Goal: Communication & Community: Answer question/provide support

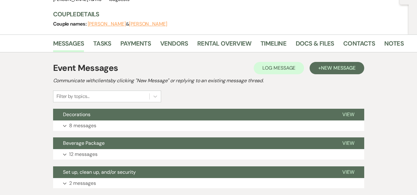
scroll to position [89, 0]
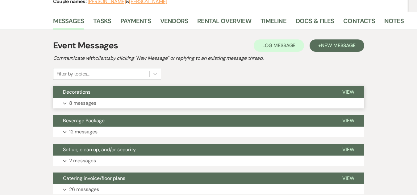
click at [188, 99] on button "Expand 8 messages" at bounding box center [208, 103] width 311 height 10
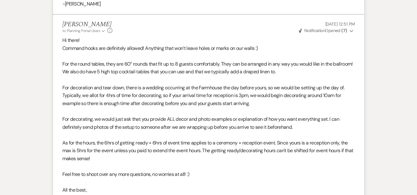
scroll to position [685, 0]
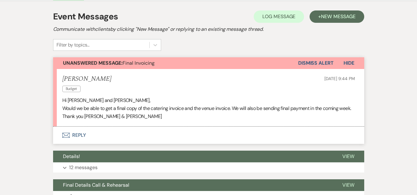
click at [81, 142] on button "Envelope Reply" at bounding box center [208, 135] width 311 height 17
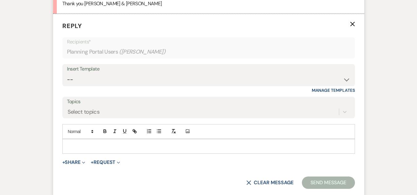
scroll to position [236, 0]
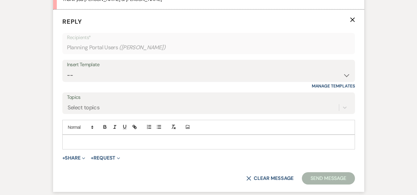
click at [179, 146] on p at bounding box center [208, 142] width 283 height 7
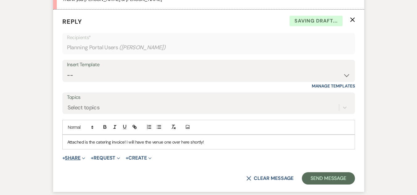
click at [85, 160] on icon "Expand" at bounding box center [83, 158] width 3 height 3
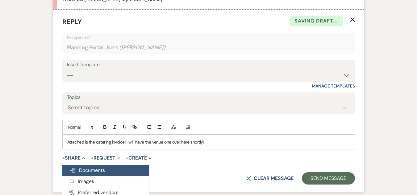
click at [90, 174] on span "Doc Upload Documents" at bounding box center [87, 170] width 35 height 6
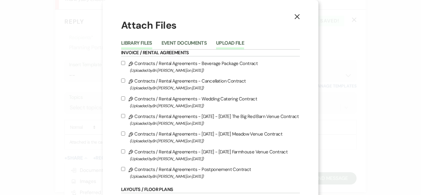
click at [226, 43] on button "Upload File" at bounding box center [230, 45] width 28 height 9
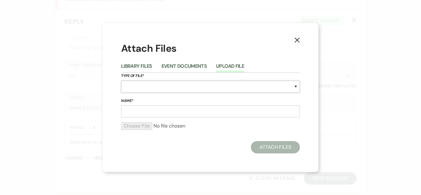
click at [182, 89] on select "Special Event Insurance Vendor Certificate of Insurance Contracts / Rental Agre…" at bounding box center [210, 87] width 179 height 12
select select "22"
click at [121, 81] on select "Special Event Insurance Vendor Certificate of Insurance Contracts / Rental Agre…" at bounding box center [210, 87] width 179 height 12
click at [134, 113] on input "Name*" at bounding box center [210, 112] width 179 height 12
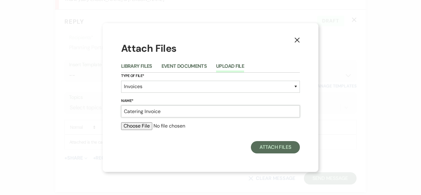
type input "Catering Invoice"
click at [136, 125] on input "file" at bounding box center [210, 125] width 179 height 7
type input "C:\fakepath\sqinv-[PERSON_NAME]---[PERSON_NAME]-(10_12_2025)-001061.pdf"
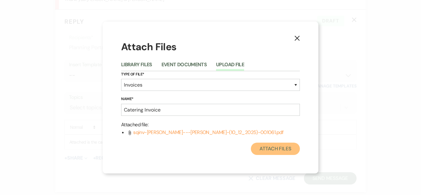
click at [277, 150] on button "Attach Files" at bounding box center [275, 149] width 49 height 12
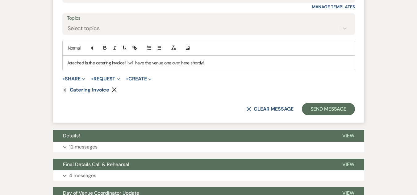
scroll to position [321, 0]
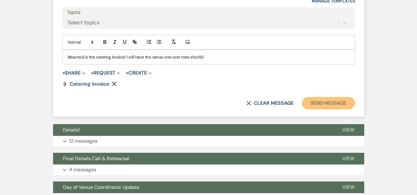
click at [338, 110] on button "Send Message" at bounding box center [328, 103] width 53 height 12
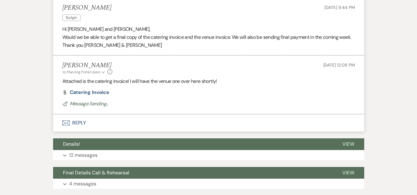
scroll to position [160, 0]
